Goal: Information Seeking & Learning: Learn about a topic

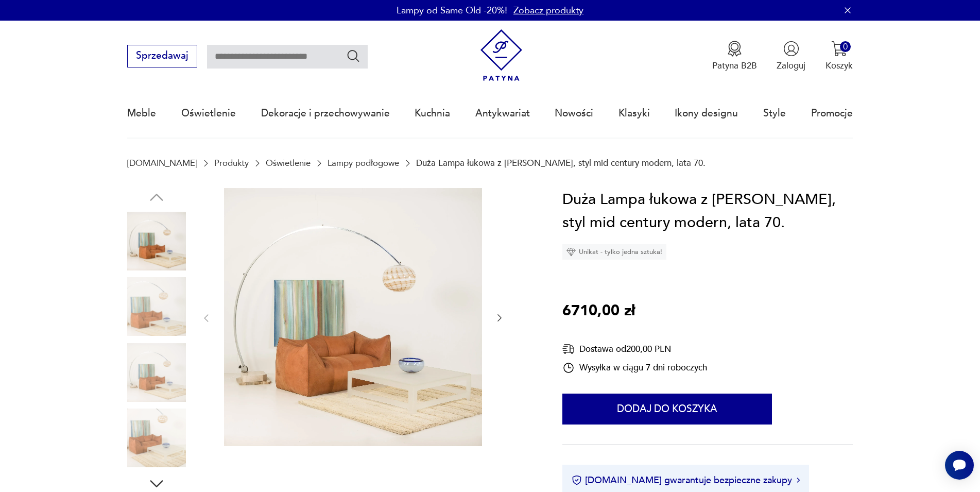
click at [164, 365] on img at bounding box center [156, 372] width 59 height 59
click at [163, 370] on img at bounding box center [156, 372] width 59 height 59
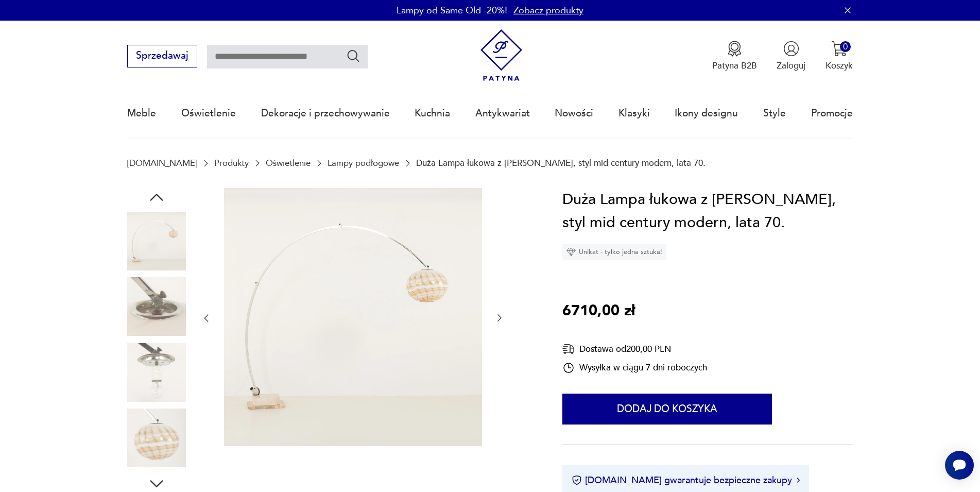
click at [145, 445] on img at bounding box center [156, 437] width 59 height 59
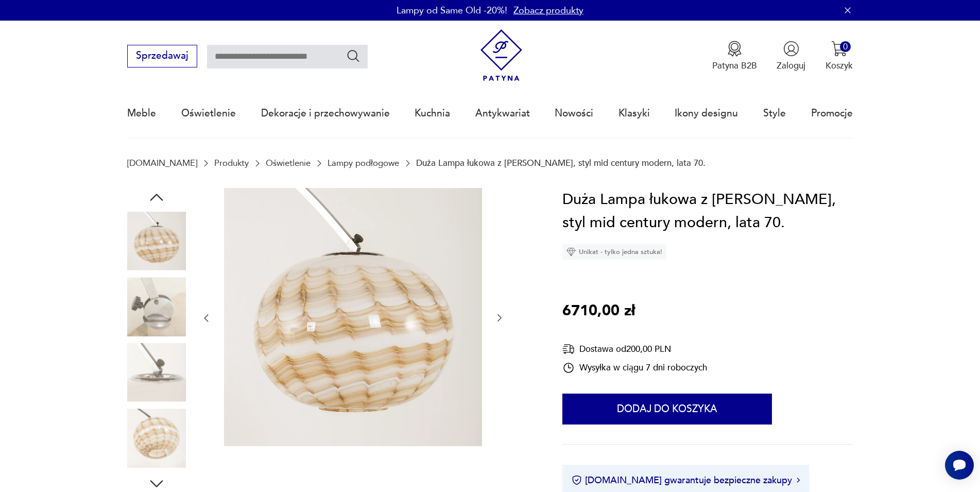
click at [140, 361] on img at bounding box center [156, 372] width 59 height 59
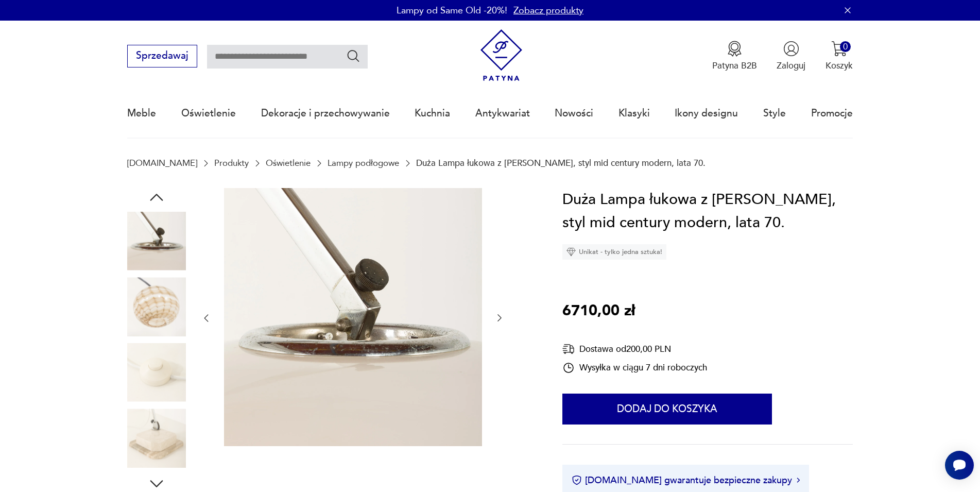
click at [155, 420] on img at bounding box center [156, 437] width 59 height 59
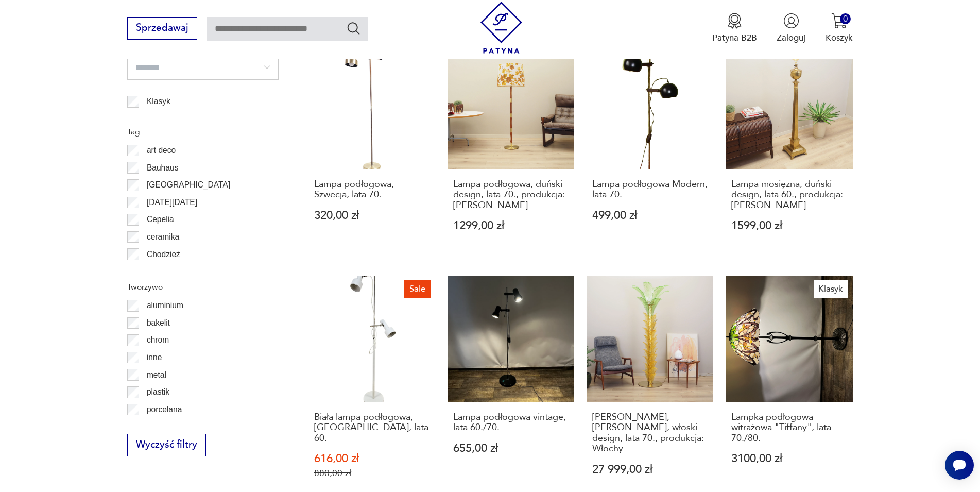
scroll to position [1198, 0]
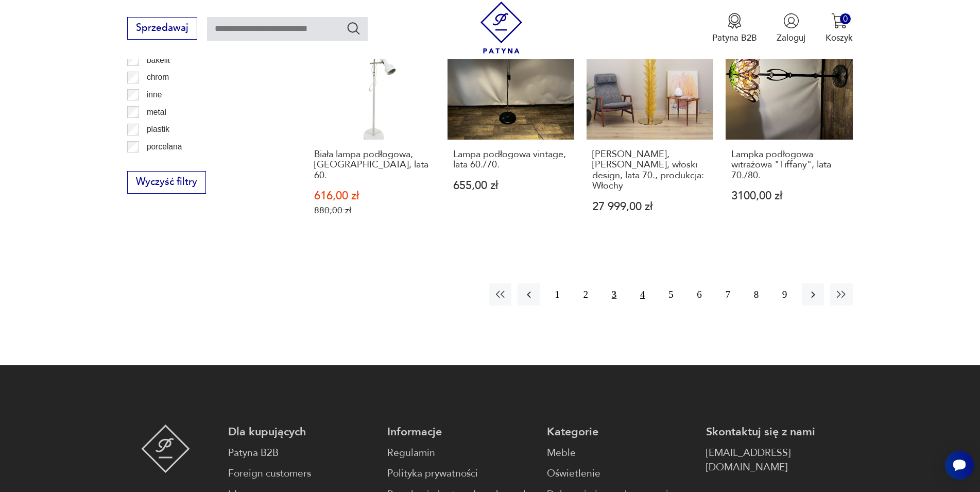
click at [644, 287] on button "4" at bounding box center [642, 294] width 22 height 22
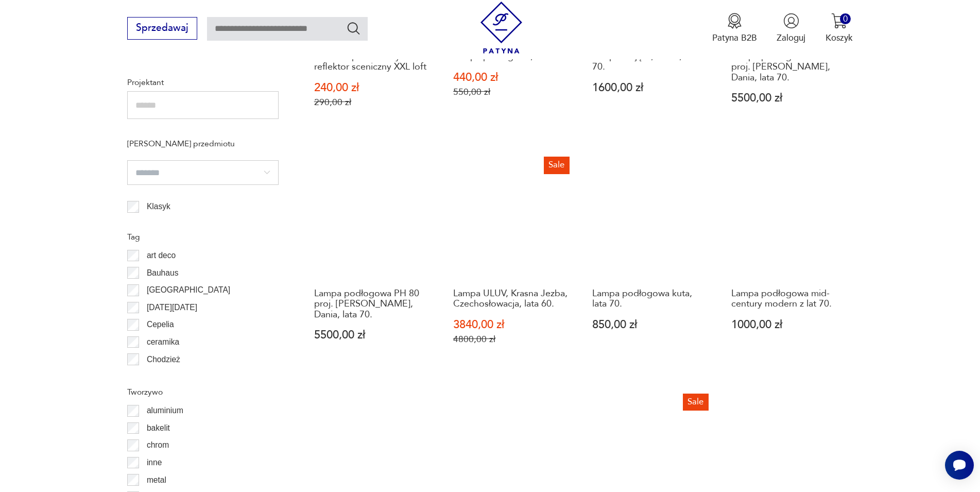
scroll to position [1041, 0]
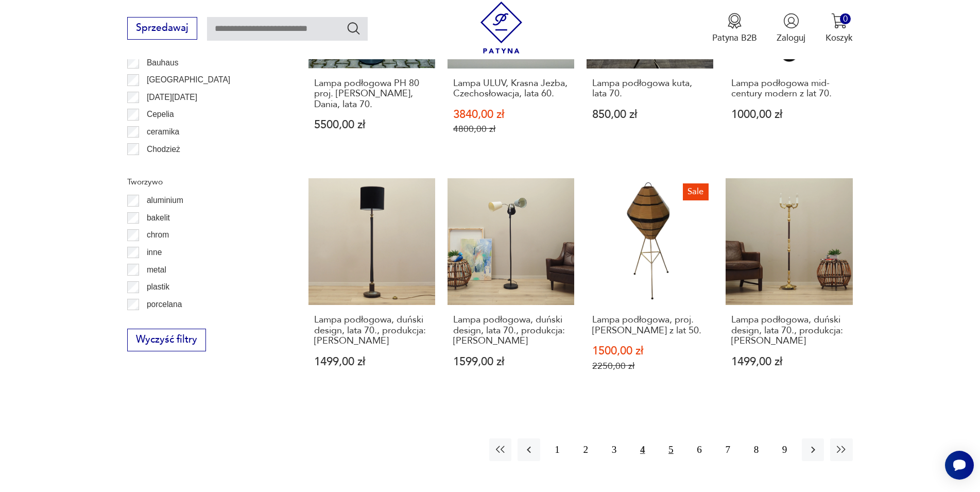
click at [674, 450] on button "5" at bounding box center [670, 449] width 22 height 22
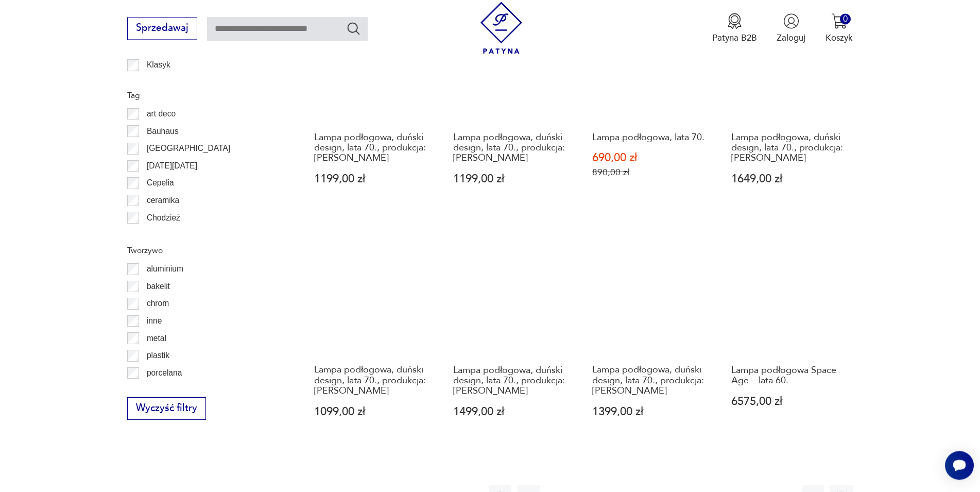
scroll to position [988, 0]
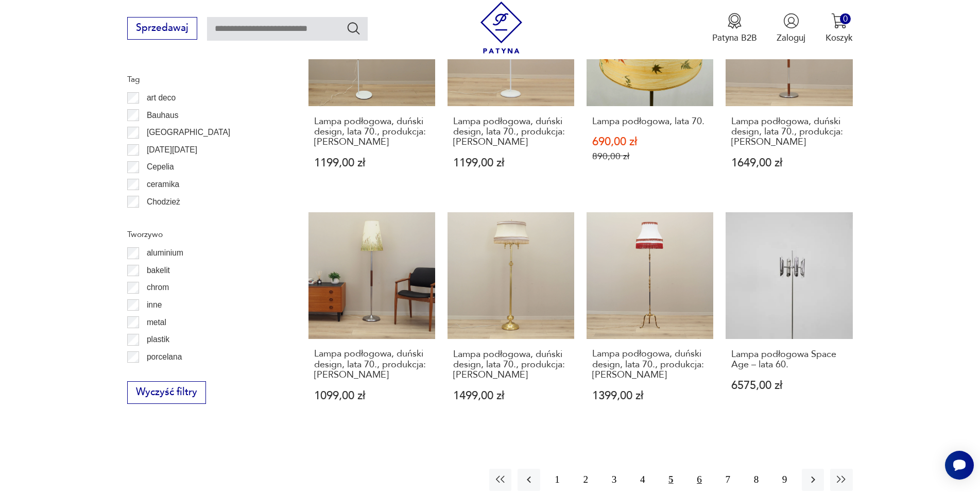
click at [701, 484] on button "6" at bounding box center [699, 479] width 22 height 22
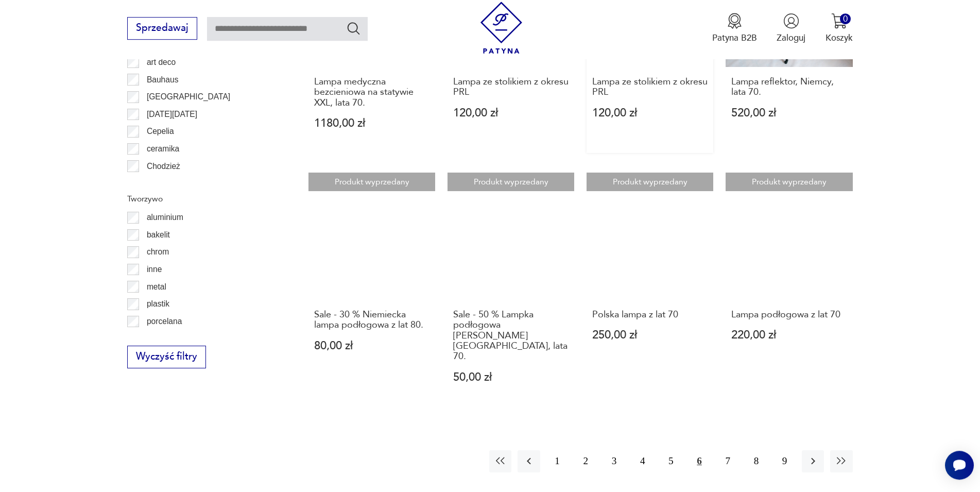
scroll to position [1041, 0]
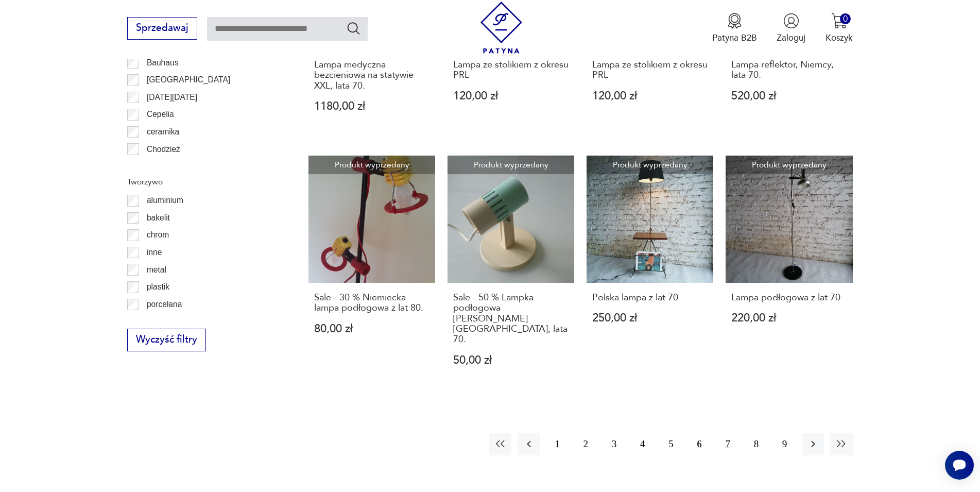
click at [726, 433] on button "7" at bounding box center [728, 444] width 22 height 22
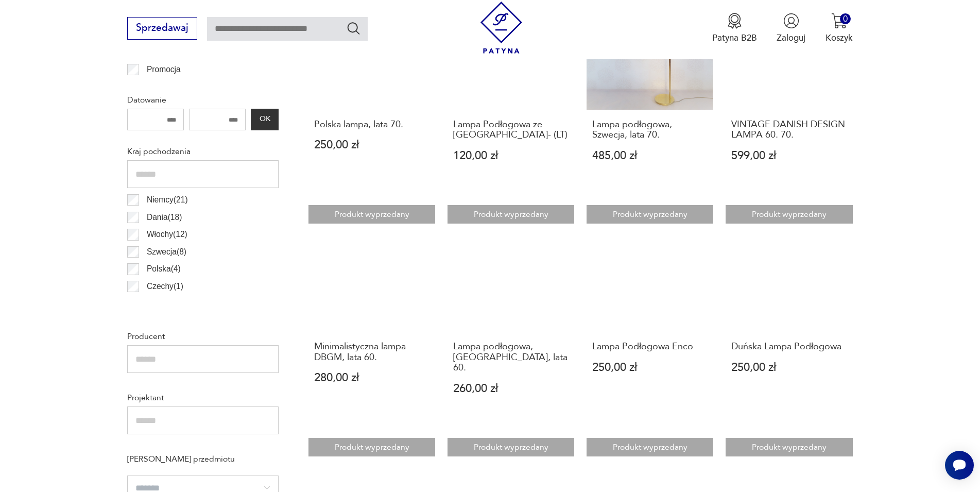
scroll to position [726, 0]
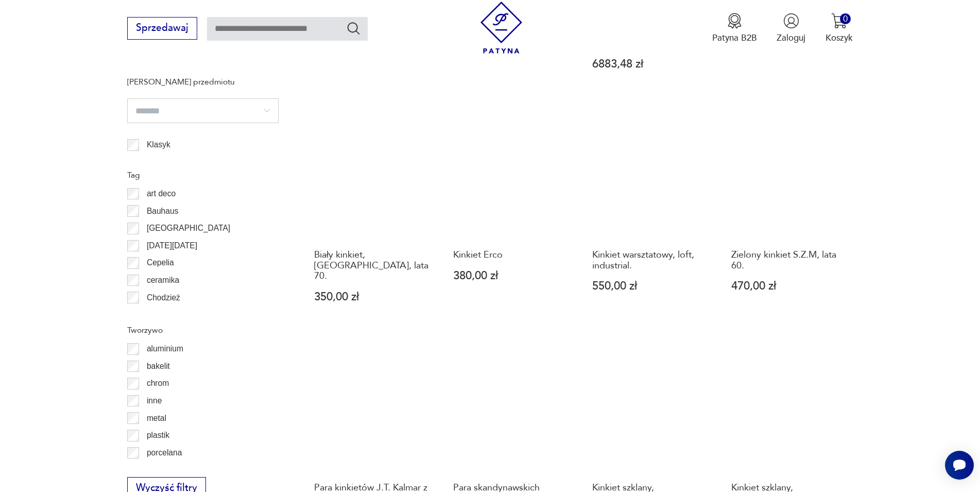
scroll to position [1208, 0]
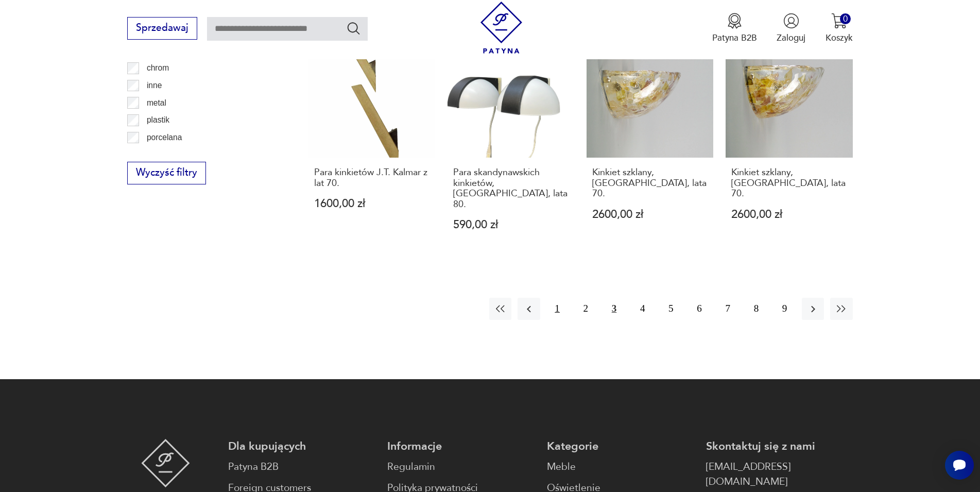
click at [557, 298] on button "1" at bounding box center [557, 309] width 22 height 22
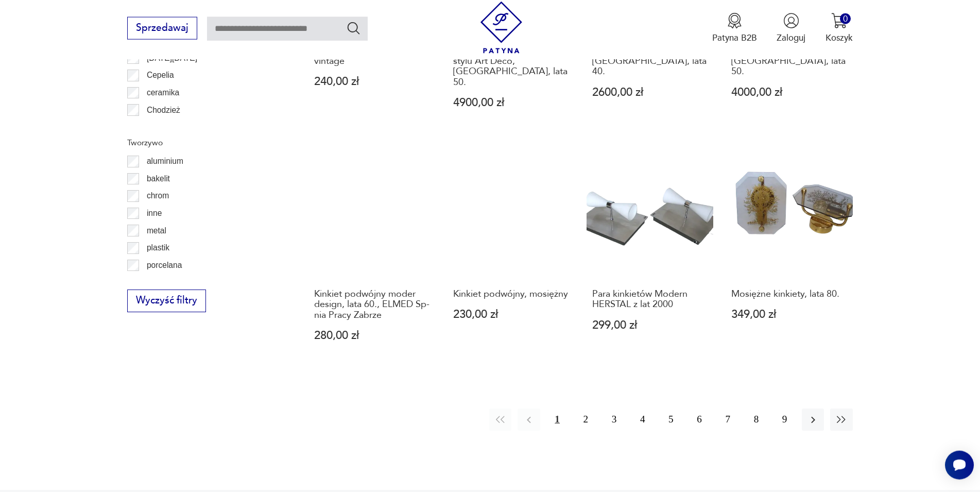
scroll to position [1093, 0]
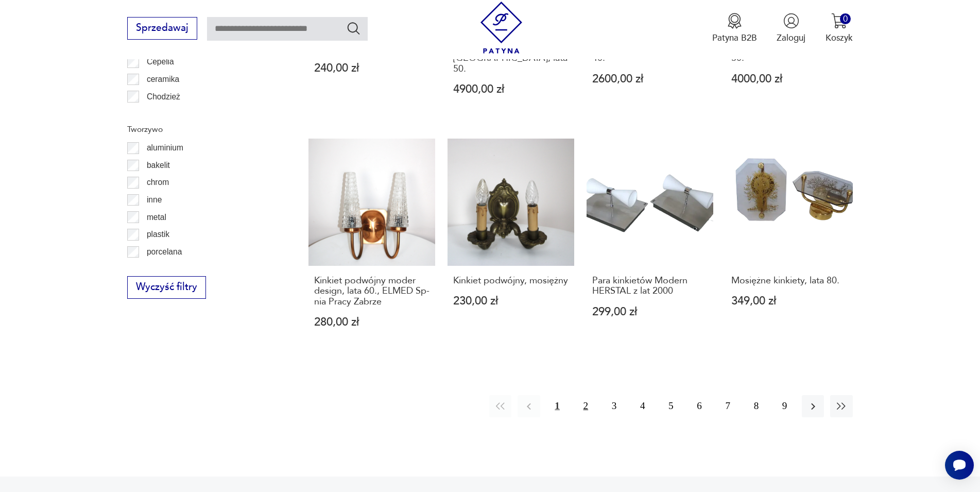
click at [585, 395] on button "2" at bounding box center [585, 406] width 22 height 22
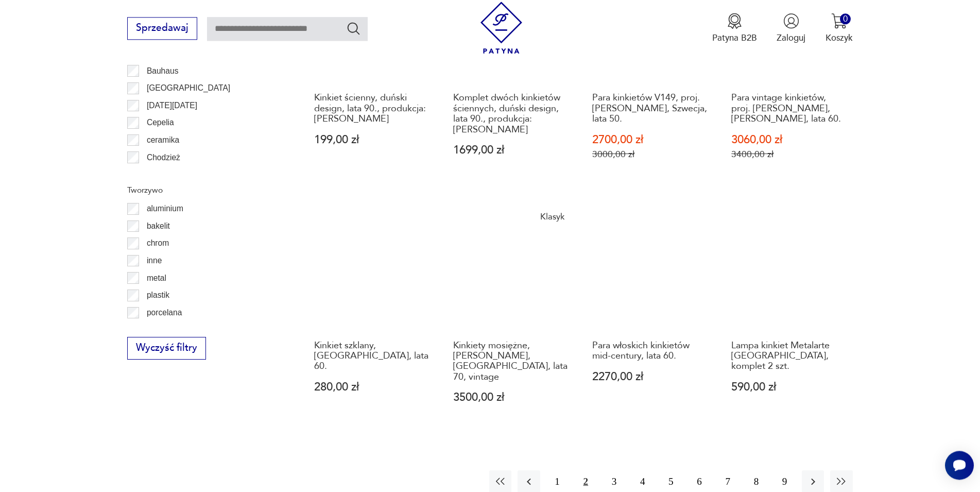
scroll to position [1146, 0]
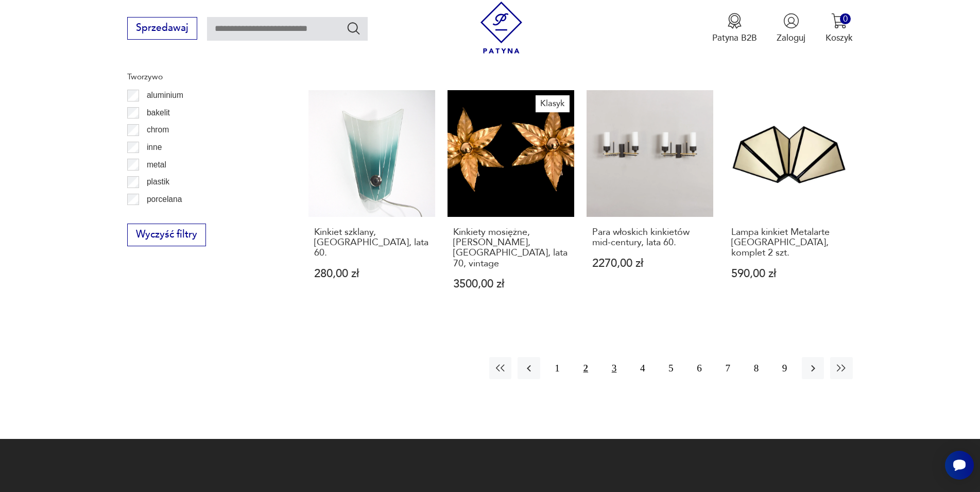
click at [618, 372] on button "3" at bounding box center [614, 368] width 22 height 22
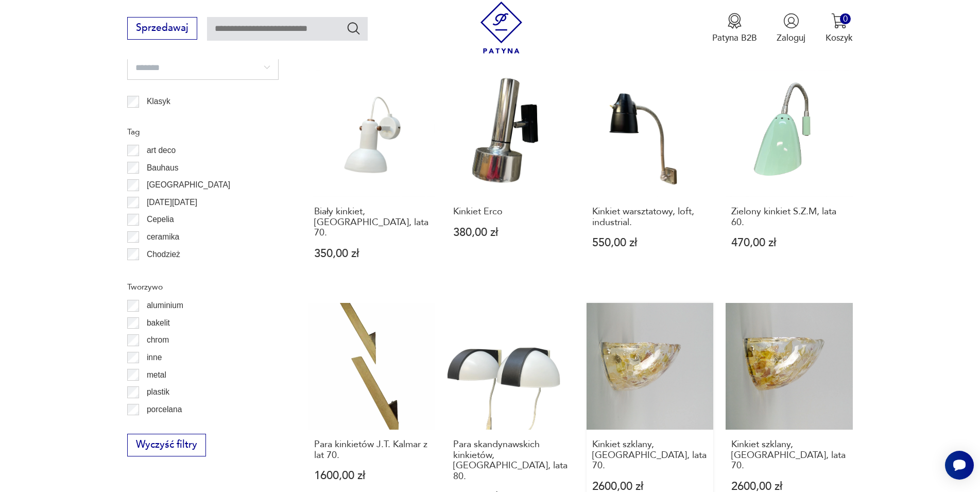
scroll to position [1198, 0]
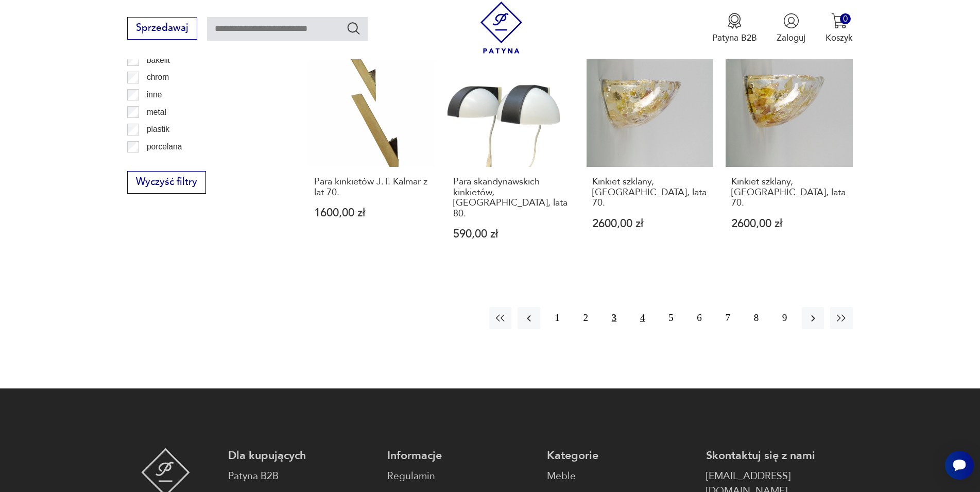
click at [642, 307] on button "4" at bounding box center [642, 318] width 22 height 22
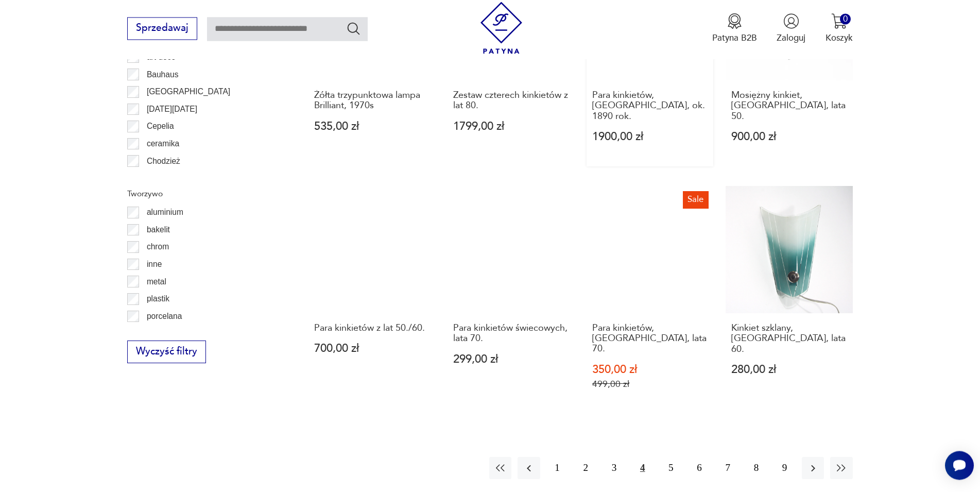
scroll to position [1146, 0]
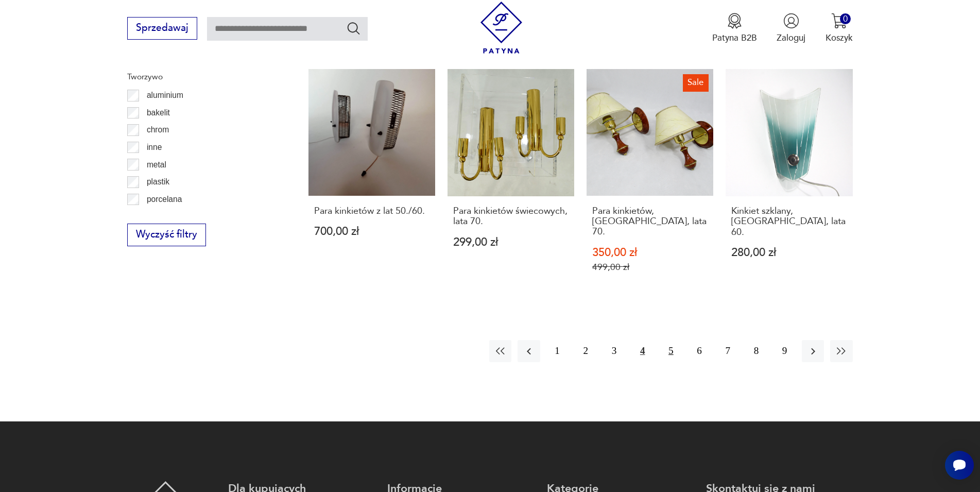
click at [667, 340] on button "5" at bounding box center [670, 351] width 22 height 22
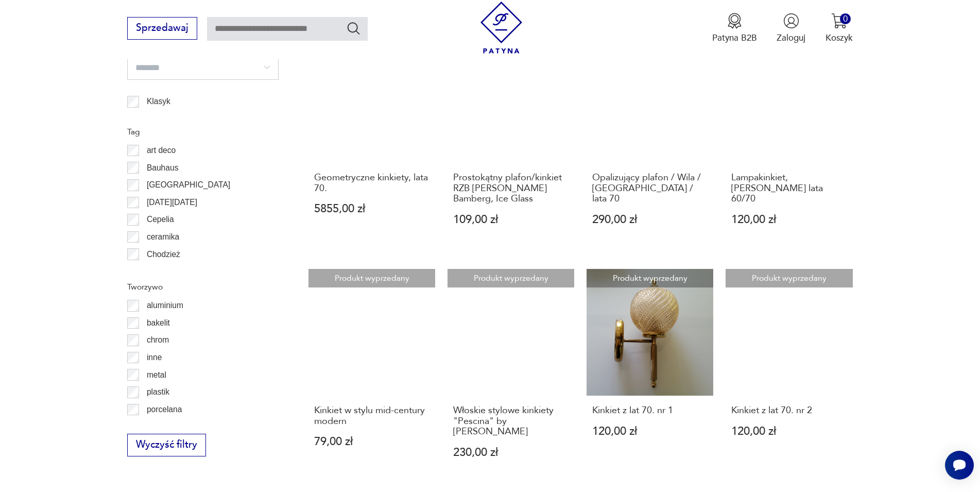
scroll to position [1251, 0]
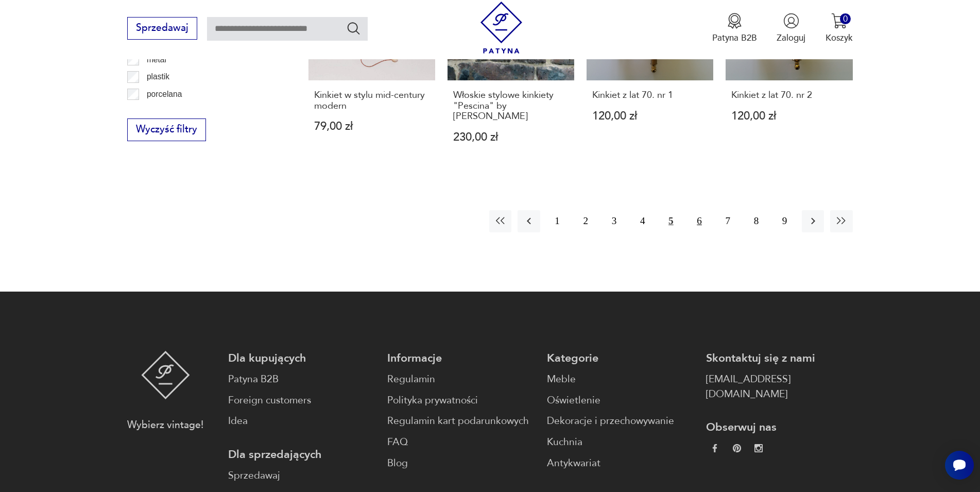
click at [695, 211] on button "6" at bounding box center [699, 221] width 22 height 22
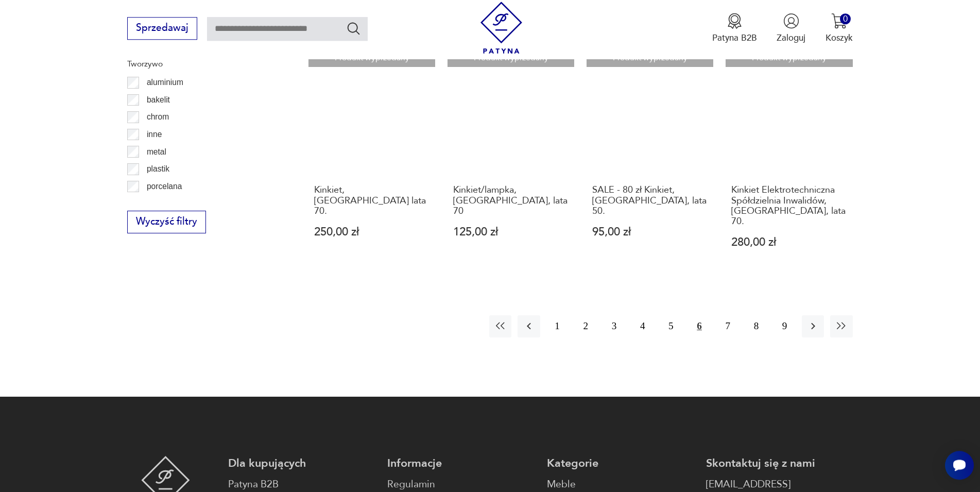
scroll to position [1198, 0]
